Goal: Task Accomplishment & Management: Manage account settings

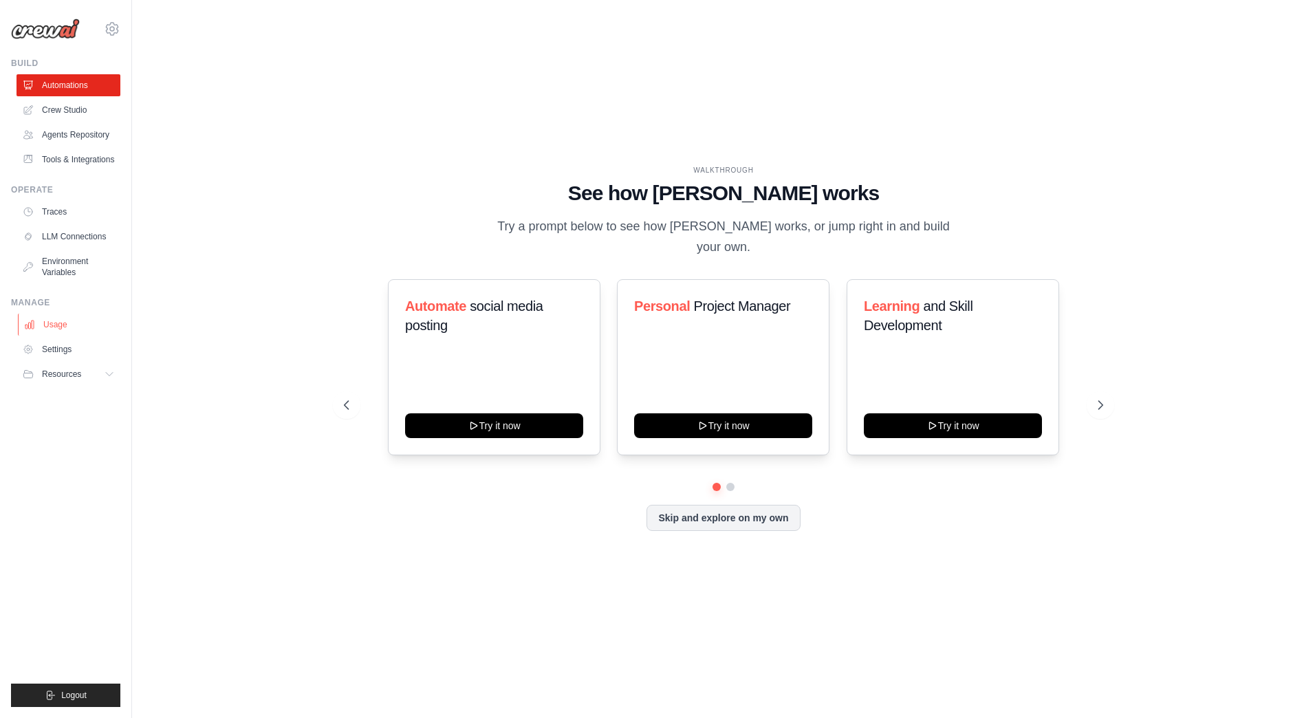
click at [50, 324] on link "Usage" at bounding box center [70, 325] width 104 height 22
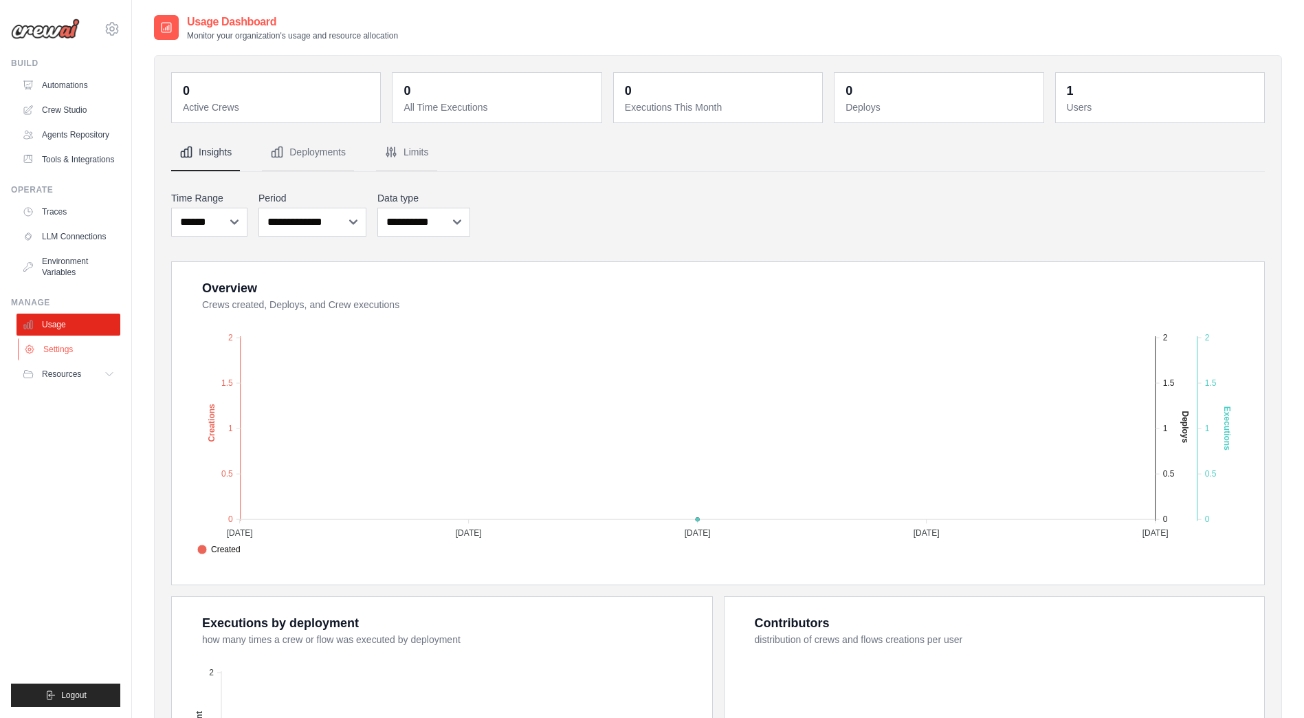
click at [45, 352] on link "Settings" at bounding box center [70, 349] width 104 height 22
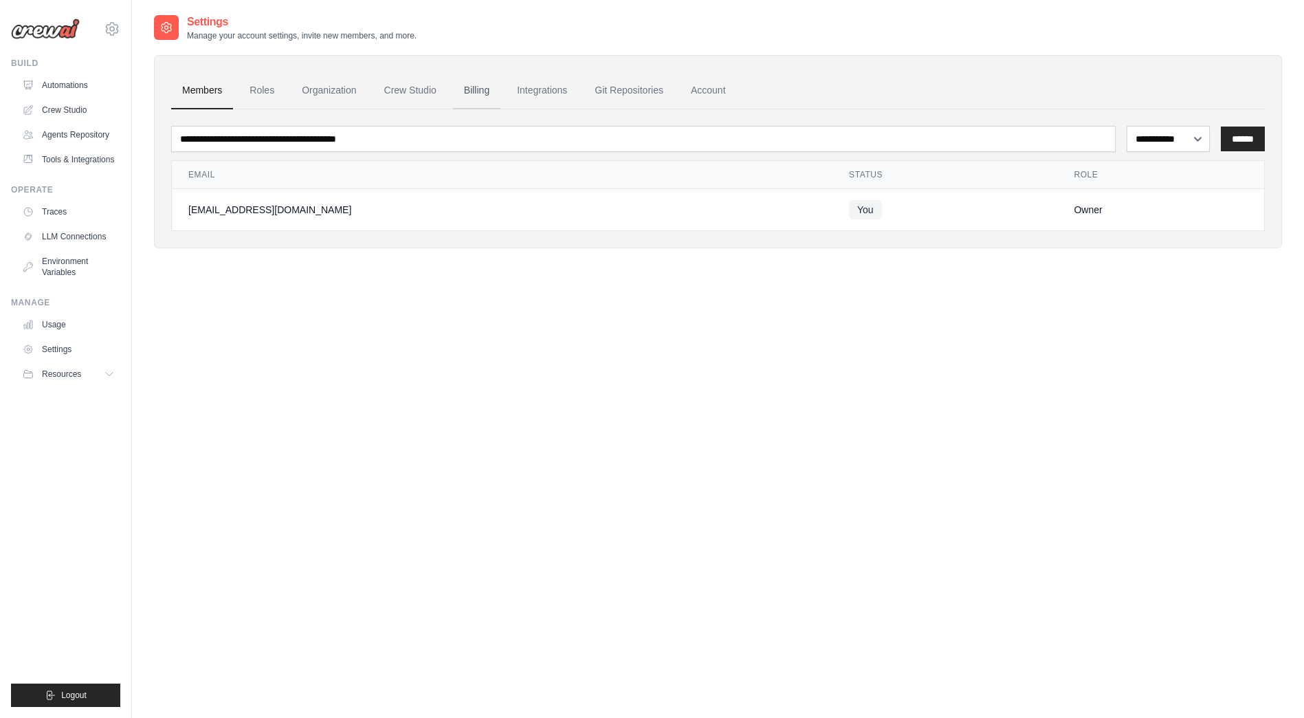
click at [471, 91] on link "Billing" at bounding box center [476, 90] width 47 height 37
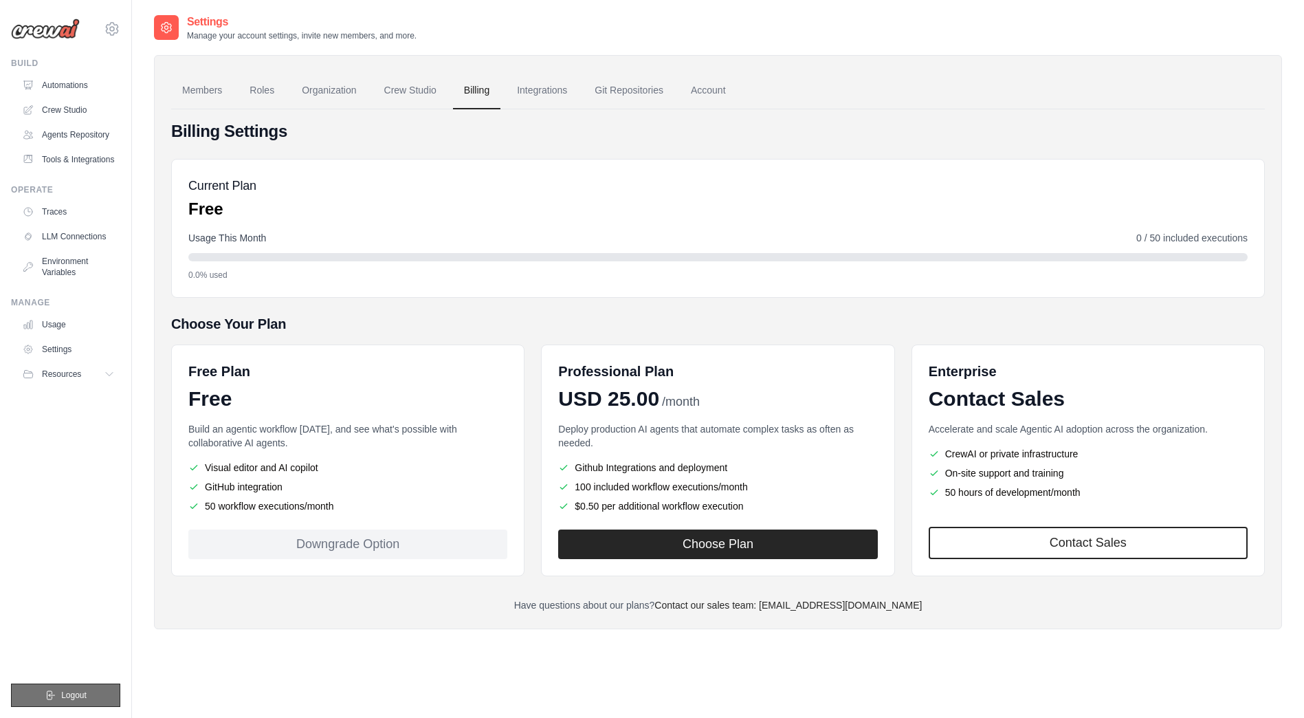
click at [59, 699] on button "Logout" at bounding box center [65, 694] width 109 height 23
